Goal: Transaction & Acquisition: Purchase product/service

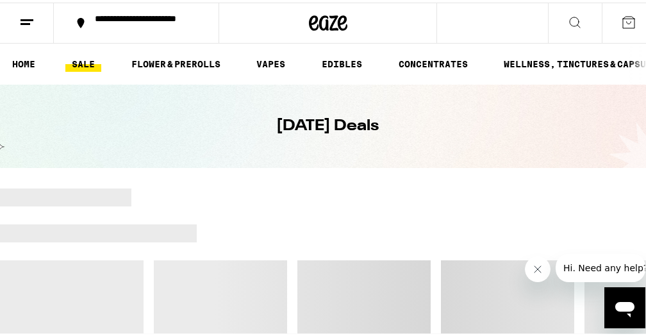
click at [145, 18] on div "**********" at bounding box center [143, 21] width 110 height 18
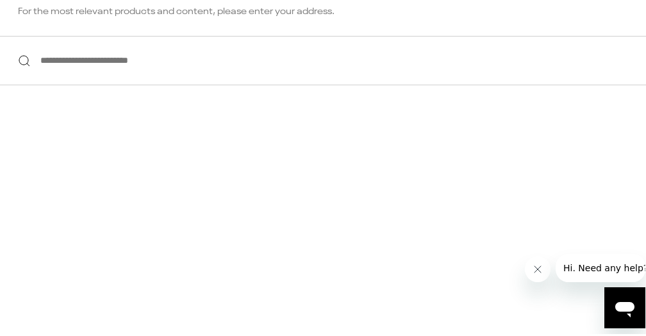
click at [143, 61] on input "**********" at bounding box center [328, 57] width 656 height 49
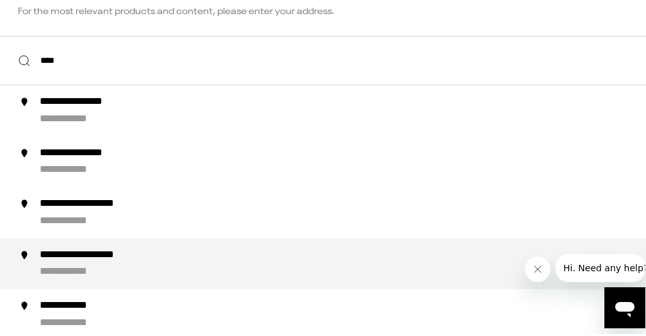
click at [127, 267] on div "**********" at bounding box center [354, 261] width 628 height 31
type input "**********"
